Goal: Task Accomplishment & Management: Manage account settings

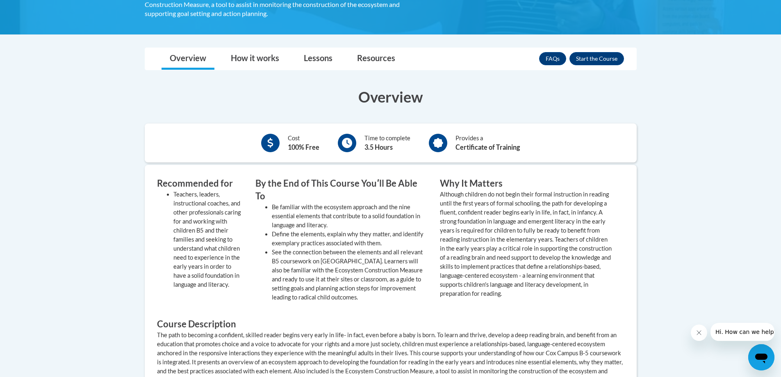
scroll to position [41, 0]
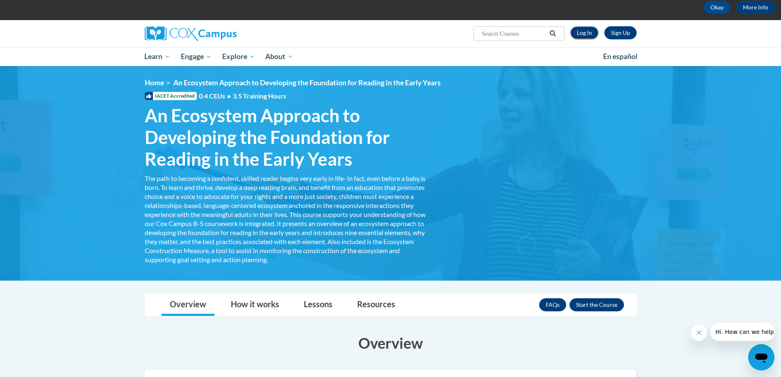
click at [586, 32] on link "Log In" at bounding box center [585, 32] width 28 height 13
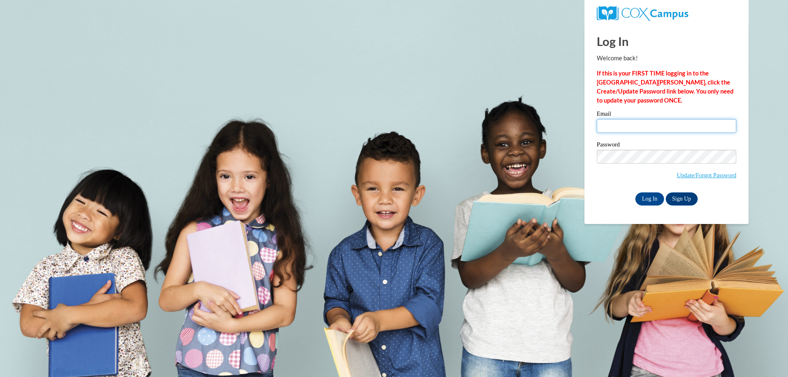
click at [621, 129] on input "Email" at bounding box center [665, 126] width 139 height 14
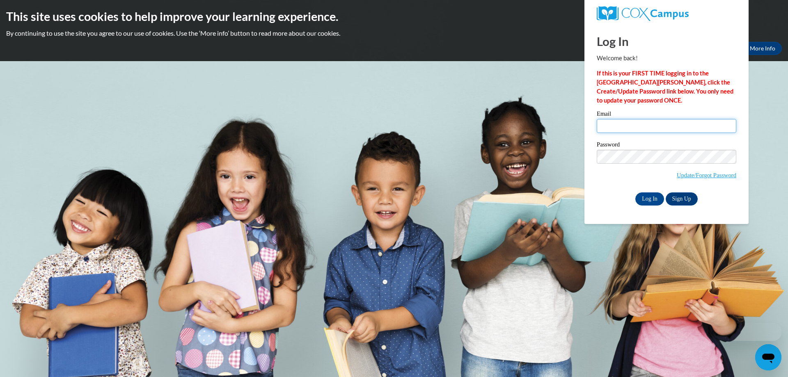
type input "annette.jenkins@fultoncountyga.gov"
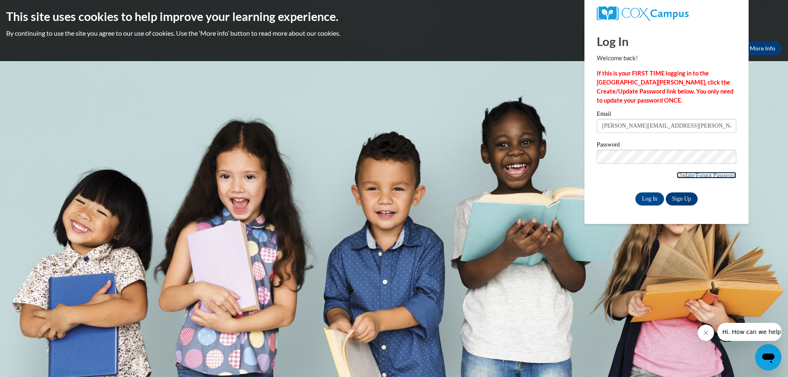
click at [711, 173] on link "Update/Forgot Password" at bounding box center [705, 175] width 59 height 7
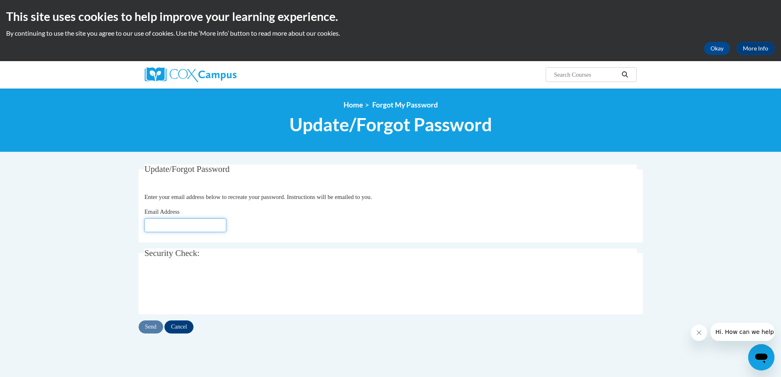
drag, startPoint x: 158, startPoint y: 225, endPoint x: 151, endPoint y: 223, distance: 7.2
click at [158, 225] on input "Email Address" at bounding box center [185, 225] width 82 height 14
type input "[PERSON_NAME][EMAIL_ADDRESS][DOMAIN_NAME]"
click at [147, 328] on input "Send" at bounding box center [151, 326] width 25 height 13
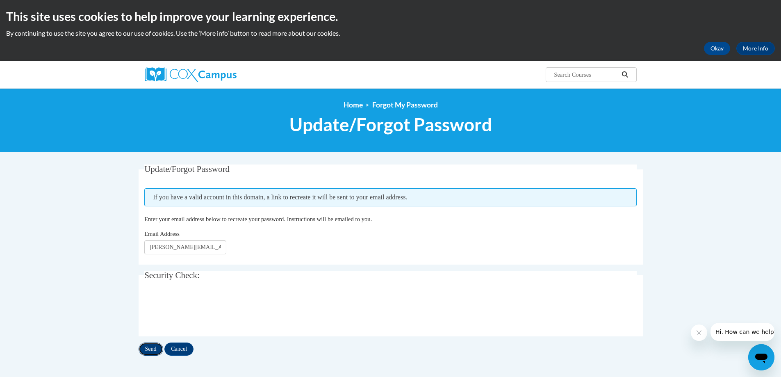
click at [149, 349] on input "Send" at bounding box center [151, 349] width 25 height 13
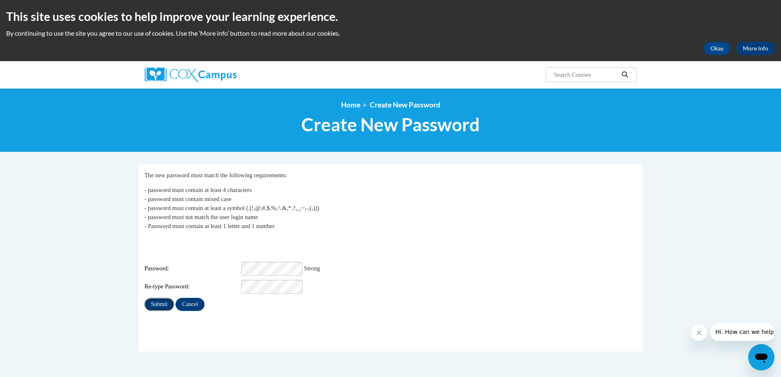
click at [157, 298] on input "Submit" at bounding box center [159, 304] width 30 height 13
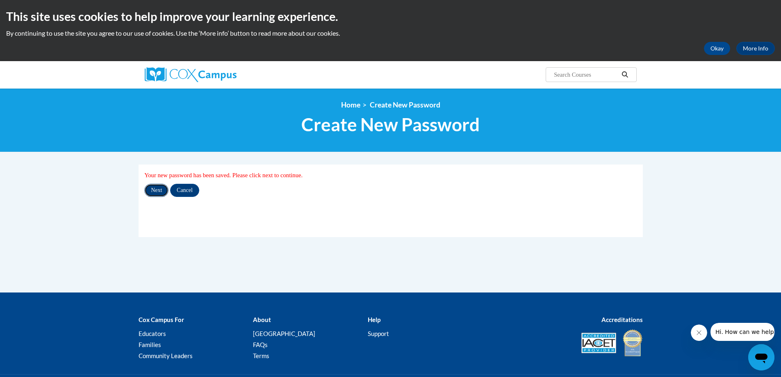
click at [159, 188] on input "Next" at bounding box center [156, 190] width 24 height 13
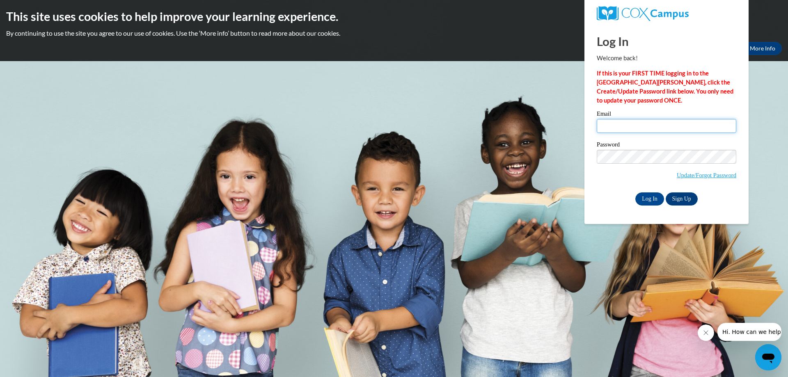
click at [621, 120] on input "Email" at bounding box center [665, 126] width 139 height 14
type input "annette.jenkins@fultoncountyga.gov"
click at [650, 200] on input "Log In" at bounding box center [649, 198] width 29 height 13
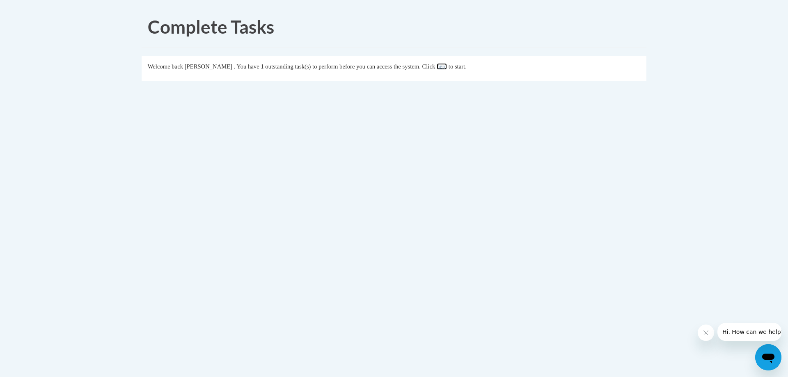
click at [447, 66] on link "here" at bounding box center [441, 66] width 10 height 7
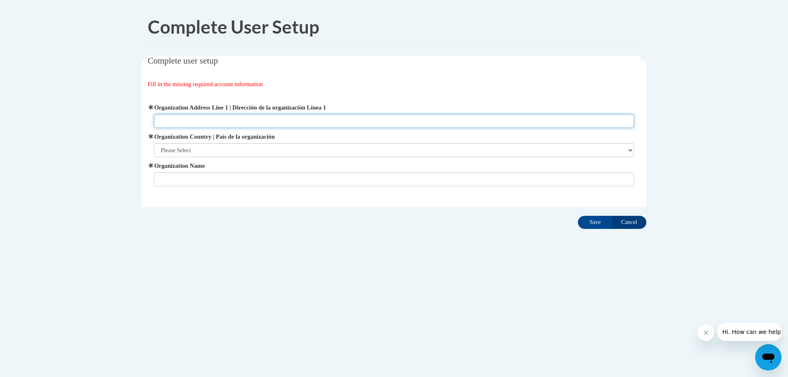
click at [179, 119] on input "Organization Address Line 1 | Dirección de la organización Línea 1" at bounding box center [394, 121] width 480 height 14
type input "1116 M. L. King Jr. Drive, S.W."
type input "Washington Park Branch/Fulton County Library System"
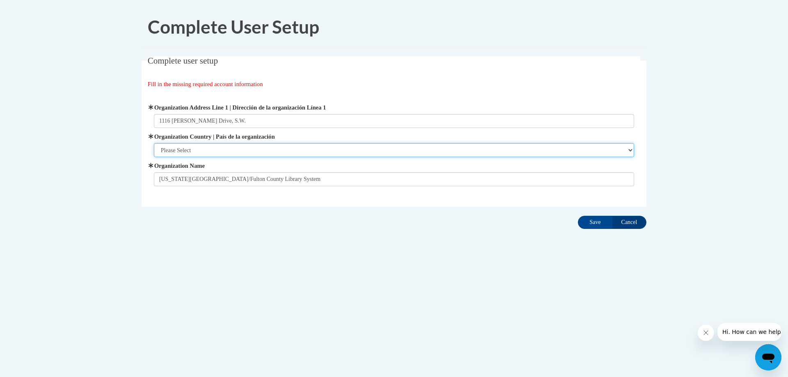
click at [214, 150] on select "Please Select United States | Estados Unidos Outside of the United States | Fue…" at bounding box center [394, 150] width 480 height 14
select select "ad49bcad-a171-4b2e-b99c-48b446064914"
click at [154, 143] on select "Please Select United States | Estados Unidos Outside of the United States | Fue…" at bounding box center [394, 150] width 480 height 14
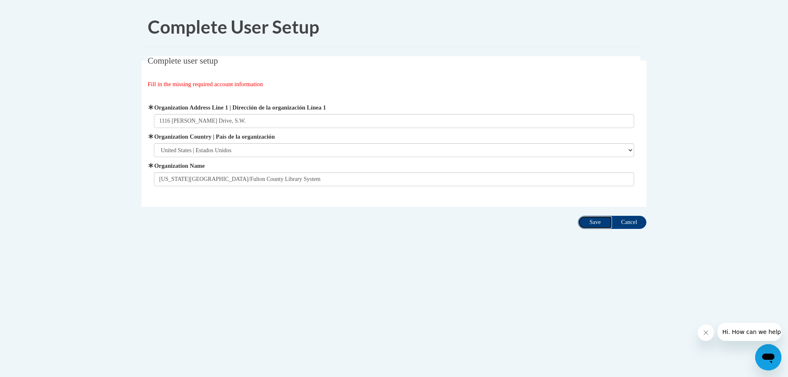
click at [596, 222] on input "Save" at bounding box center [595, 222] width 34 height 13
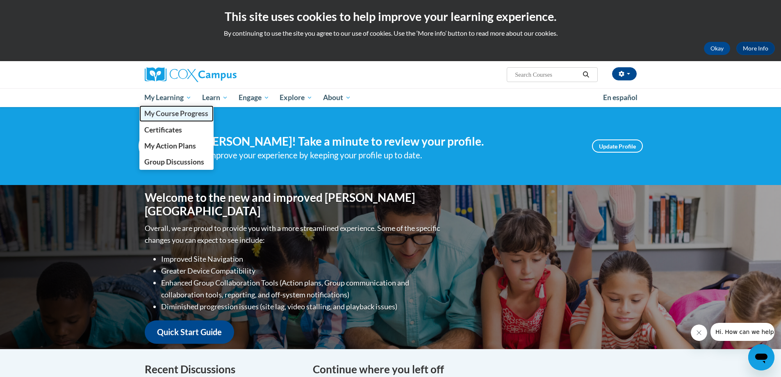
click at [166, 114] on span "My Course Progress" at bounding box center [176, 113] width 64 height 9
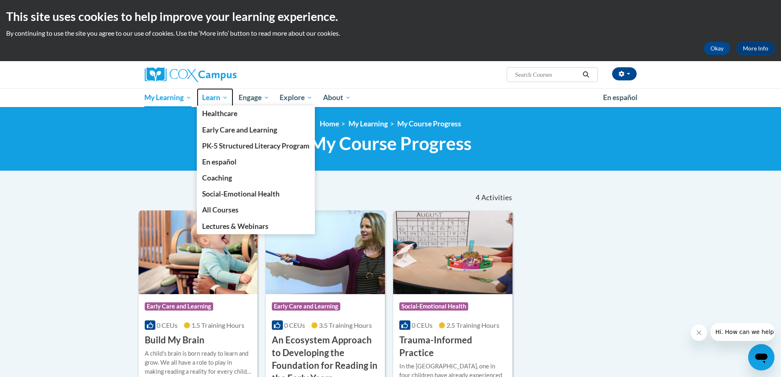
click at [214, 96] on span "Learn" at bounding box center [215, 98] width 26 height 10
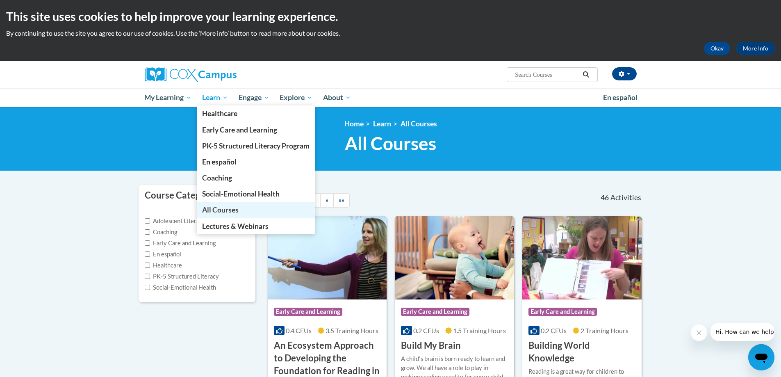
click at [221, 207] on span "All Courses" at bounding box center [220, 210] width 37 height 9
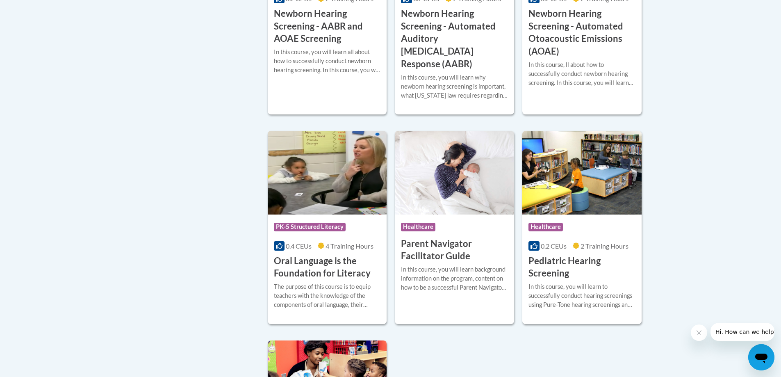
scroll to position [1682, 0]
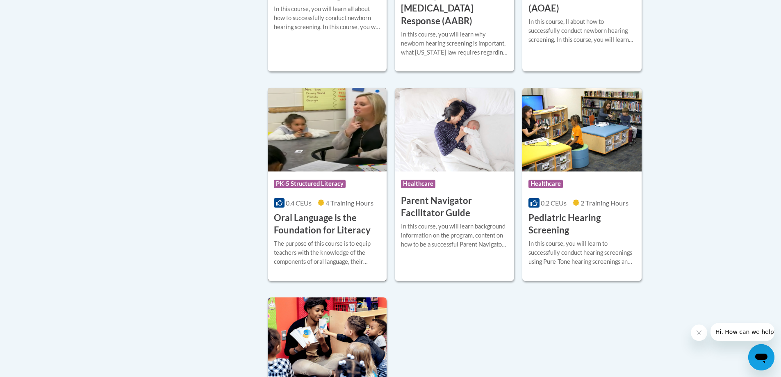
click at [349, 257] on div "The purpose of this course is to equip teachers with the knowledge of the compo…" at bounding box center [327, 252] width 107 height 27
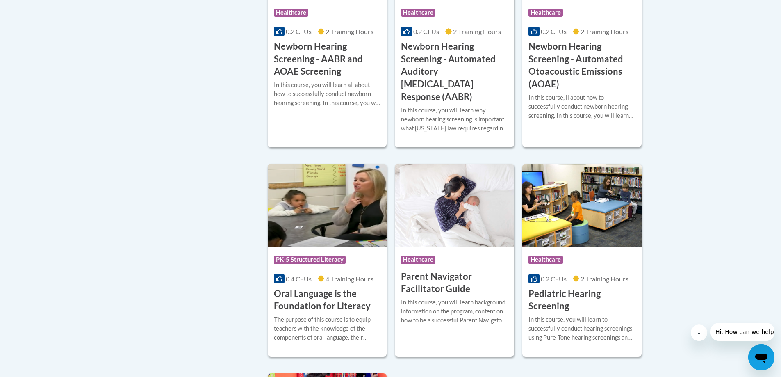
scroll to position [1679, 0]
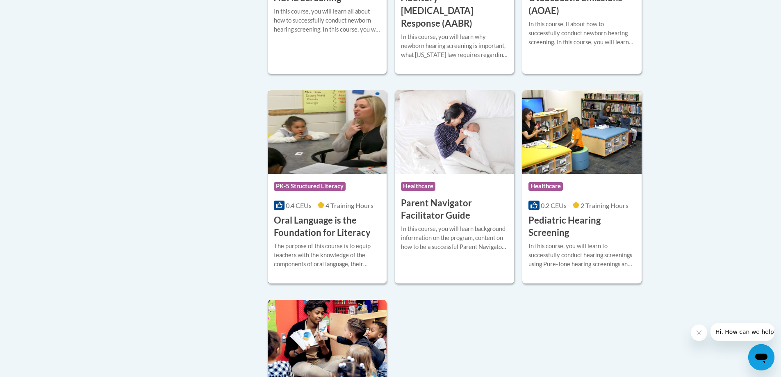
click at [322, 259] on div "The purpose of this course is to equip teachers with the knowledge of the compo…" at bounding box center [327, 255] width 107 height 27
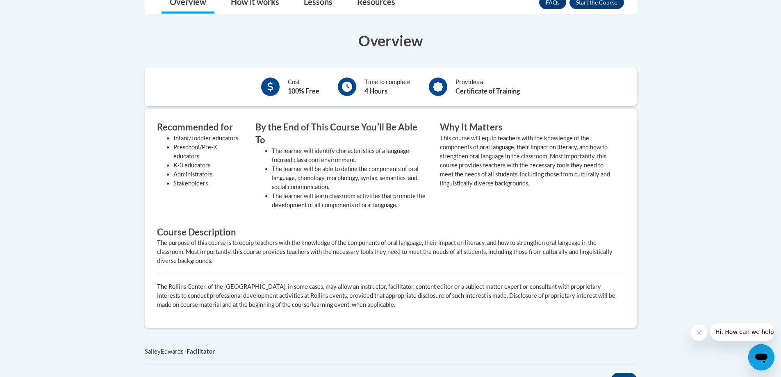
scroll to position [328, 0]
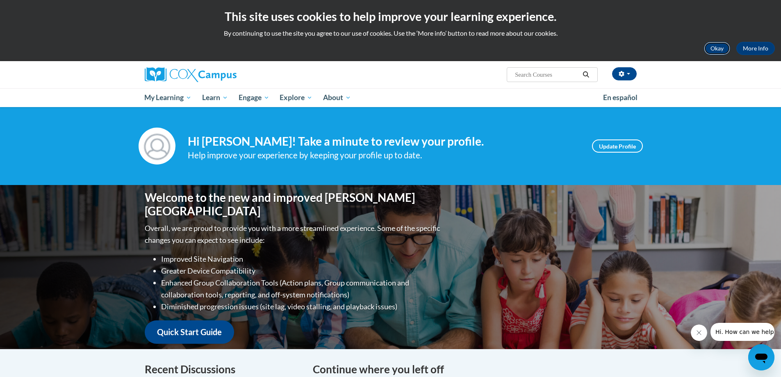
click at [722, 46] on button "Okay" at bounding box center [717, 48] width 26 height 13
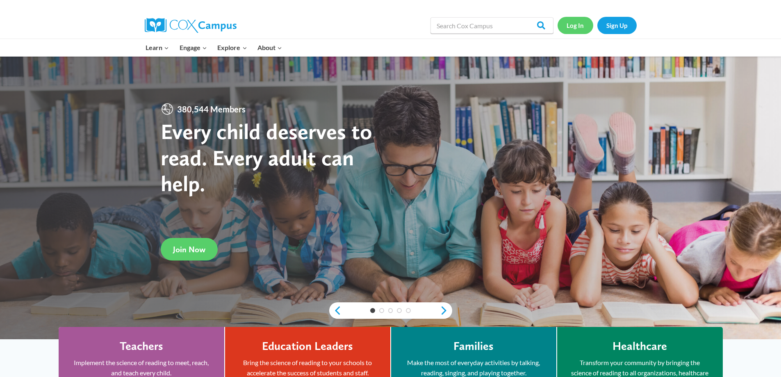
click at [572, 23] on link "Log In" at bounding box center [576, 25] width 36 height 17
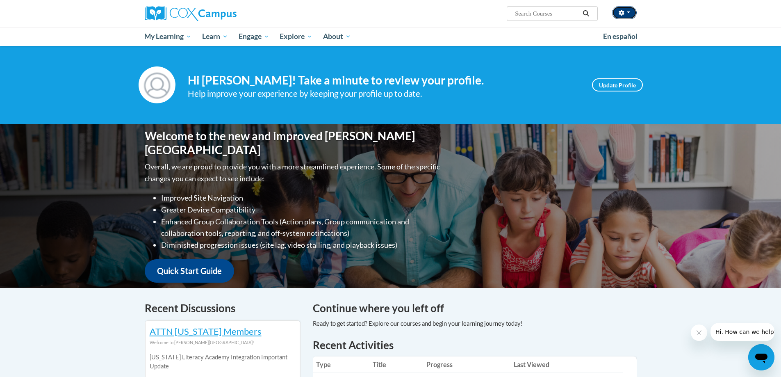
click at [632, 12] on button "button" at bounding box center [624, 12] width 25 height 13
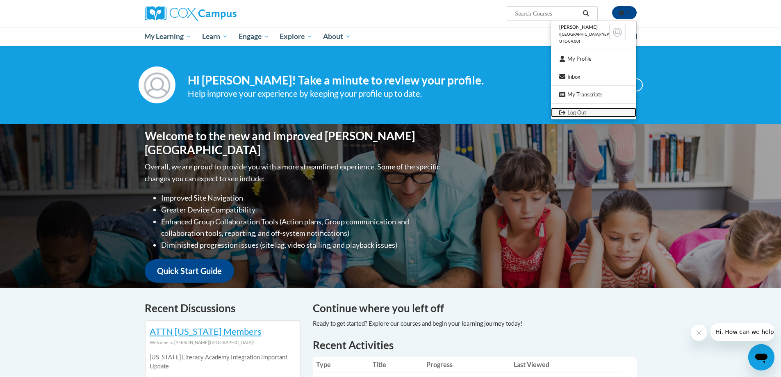
click at [580, 112] on link "Log Out" at bounding box center [593, 112] width 85 height 10
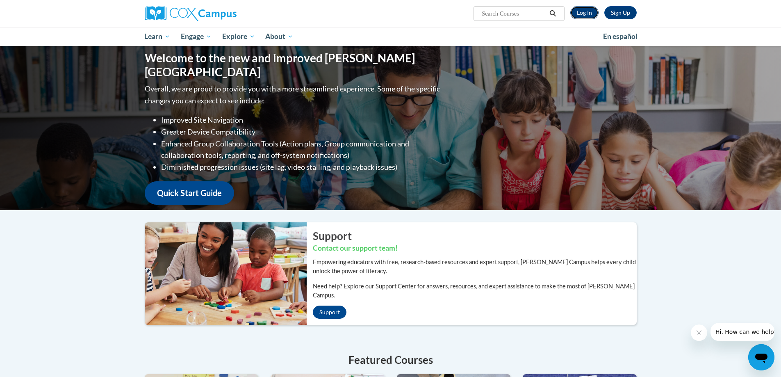
click at [588, 10] on link "Log In" at bounding box center [585, 12] width 28 height 13
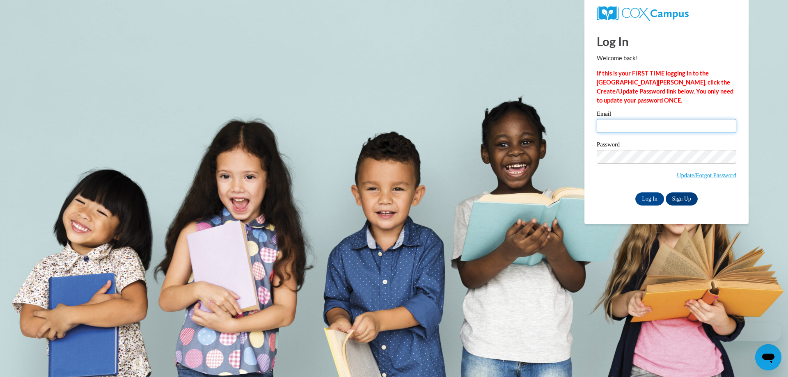
click at [622, 126] on input "Email" at bounding box center [665, 126] width 139 height 14
type input "annette.jenkins@fultoncountyga.gov"
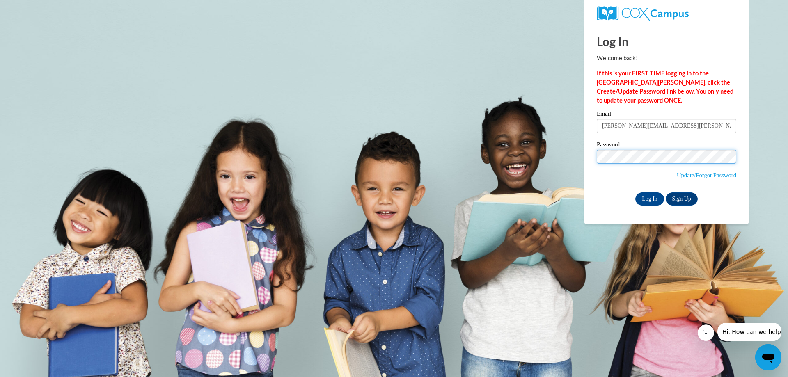
click at [545, 147] on body "Log In Welcome back! If this is your FIRST TIME logging in to the NEW Cox Campu…" at bounding box center [394, 188] width 788 height 377
click at [765, 193] on body "Log In Welcome back! If this is your FIRST TIME logging in to the NEW Cox Campu…" at bounding box center [394, 188] width 788 height 377
click at [642, 199] on input "Log In" at bounding box center [649, 198] width 29 height 13
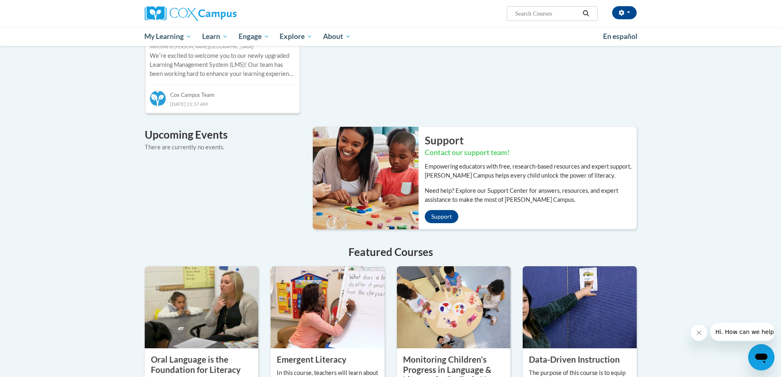
scroll to position [533, 0]
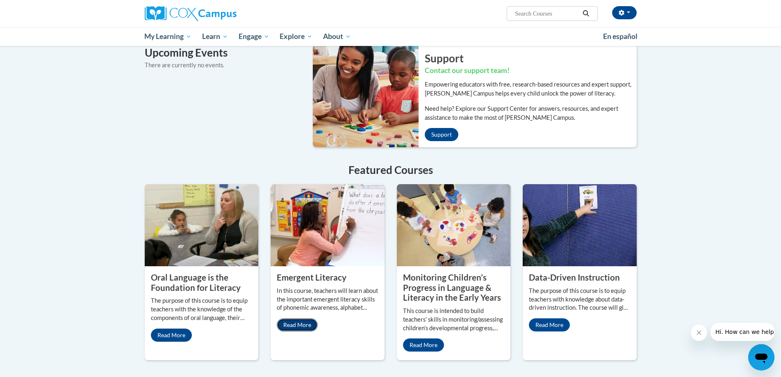
click at [304, 318] on link "Read More" at bounding box center [297, 324] width 41 height 13
click at [427, 338] on link "Read More" at bounding box center [423, 344] width 41 height 13
click at [560, 318] on link "Read More" at bounding box center [549, 324] width 41 height 13
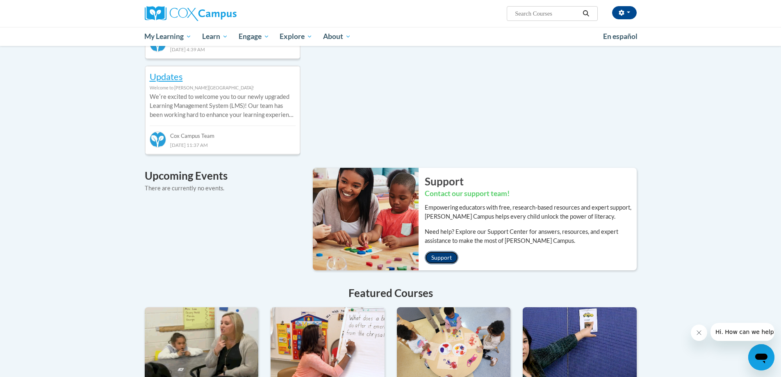
click at [448, 251] on link "Support" at bounding box center [442, 257] width 34 height 13
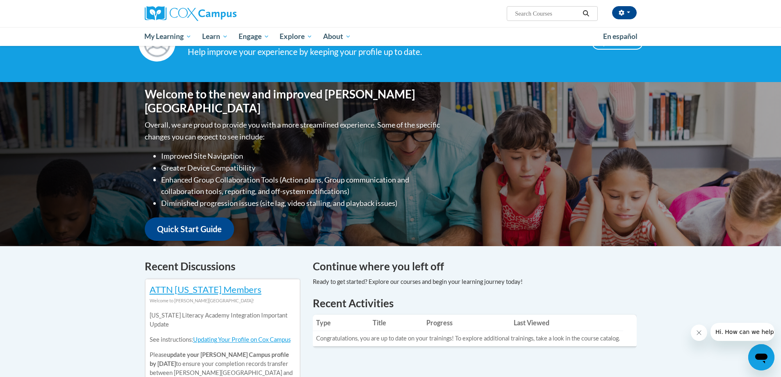
scroll to position [0, 0]
